Goal: Navigation & Orientation: Find specific page/section

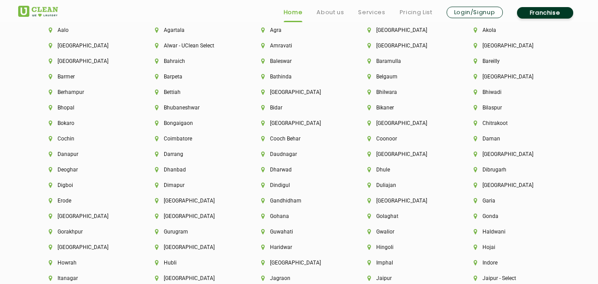
scroll to position [1956, 0]
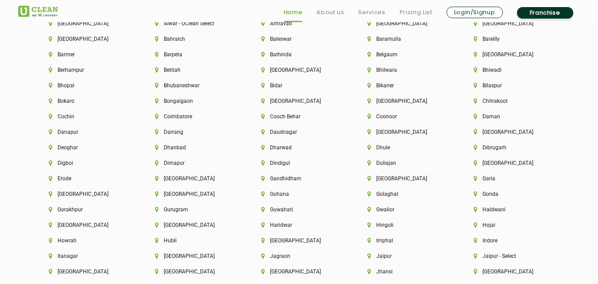
drag, startPoint x: 602, startPoint y: 33, endPoint x: 604, endPoint y: 221, distance: 187.3
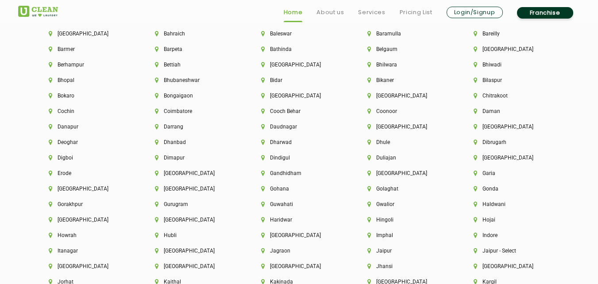
click at [380, 247] on div "Imphal" at bounding box center [405, 239] width 106 height 15
click at [371, 251] on li "Jaipur" at bounding box center [406, 251] width 76 height 6
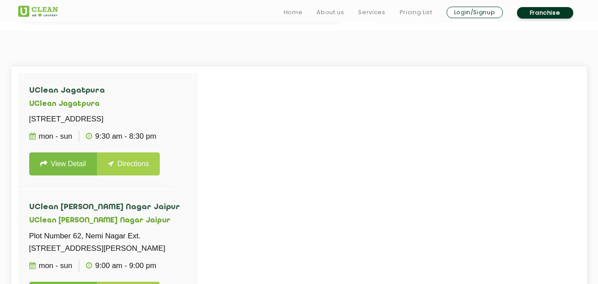
scroll to position [216, 0]
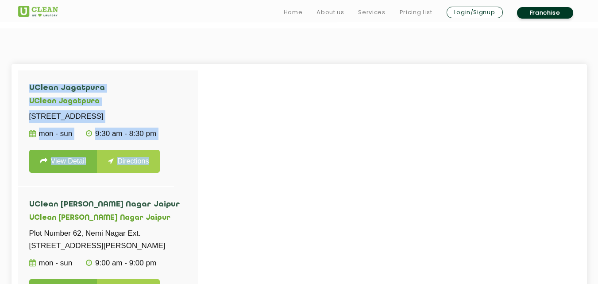
click at [198, 134] on div "UClean Jagatpura [STREET_ADDRESS] Mon - Sun 9:30 AM - 8:30 PM View Detail Direc…" at bounding box center [300, 212] width 576 height 297
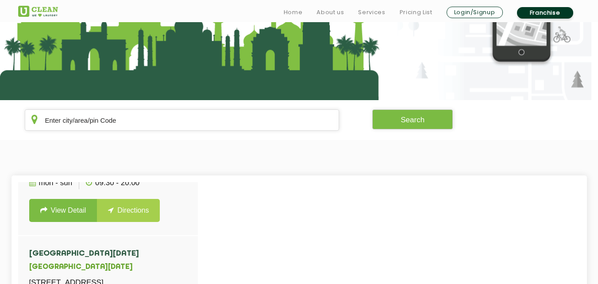
scroll to position [110, 0]
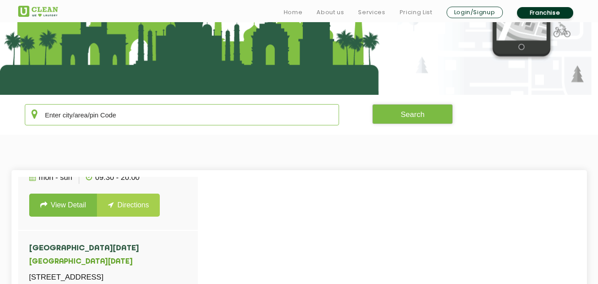
click at [217, 117] on input "text" at bounding box center [182, 114] width 315 height 21
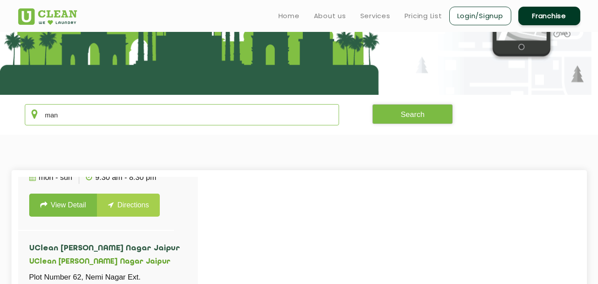
scroll to position [0, 0]
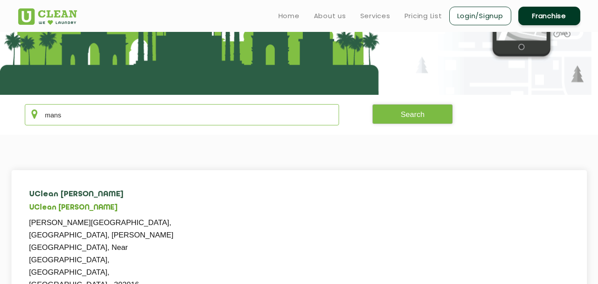
type input "mans"
click at [195, 186] on li "UClean [PERSON_NAME] UClean [PERSON_NAME] [PERSON_NAME][GEOGRAPHIC_DATA], [GEOG…" at bounding box center [108, 266] width 180 height 178
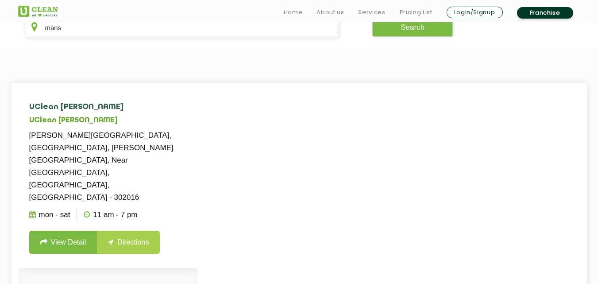
scroll to position [198, 0]
